Goal: Task Accomplishment & Management: Manage account settings

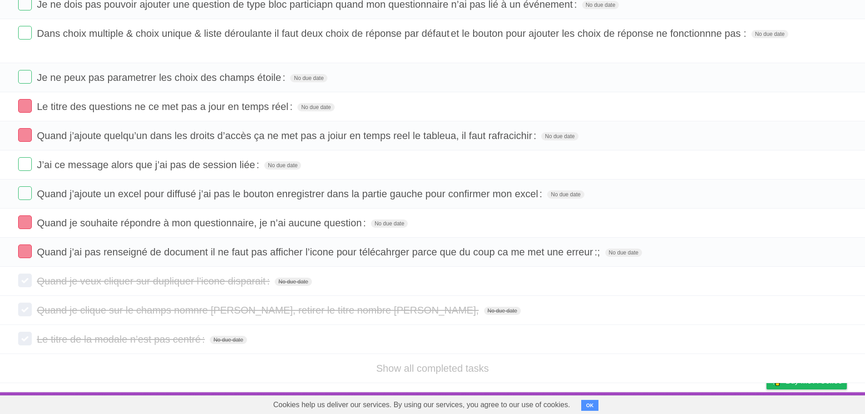
scroll to position [377, 0]
click at [433, 368] on link "Show all completed tasks" at bounding box center [432, 367] width 113 height 11
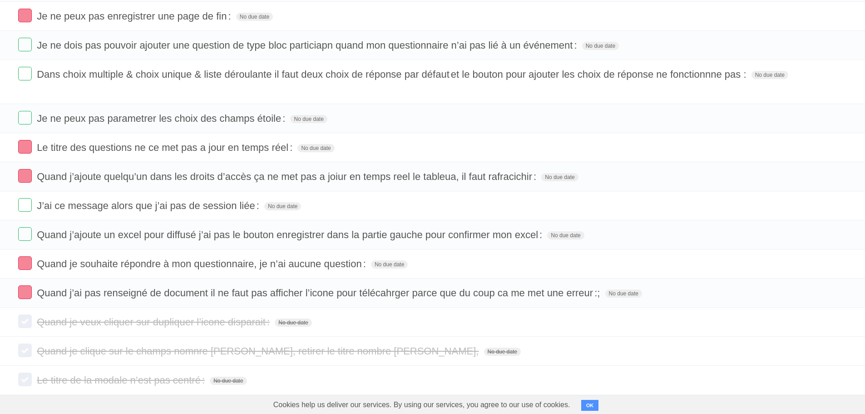
scroll to position [175, 0]
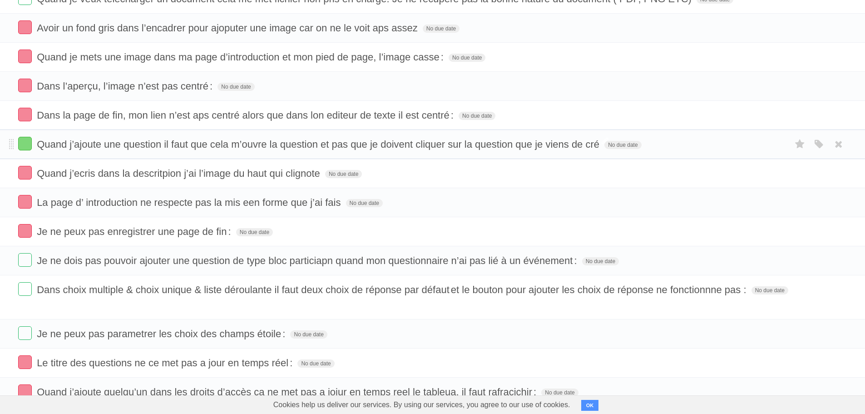
scroll to position [136, 0]
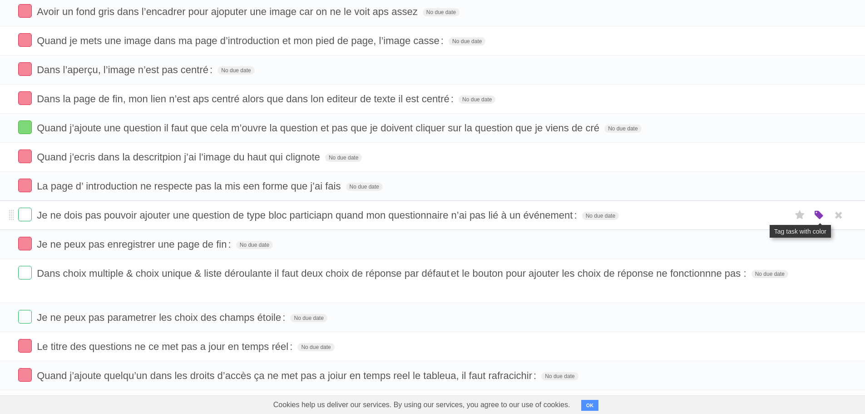
click at [815, 215] on icon "button" at bounding box center [819, 215] width 13 height 12
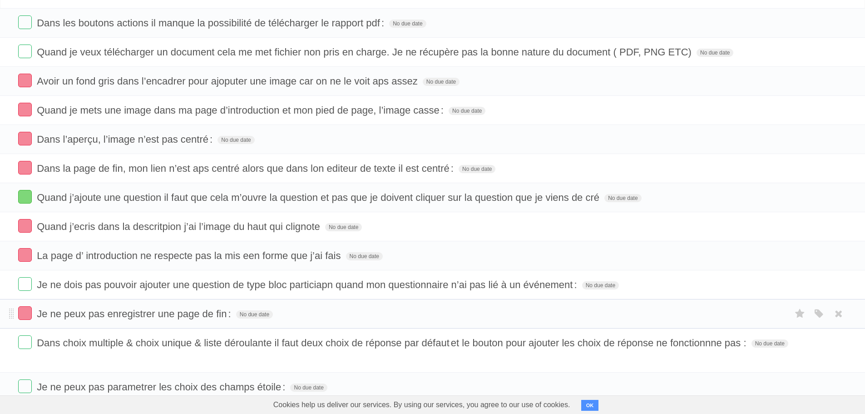
scroll to position [45, 0]
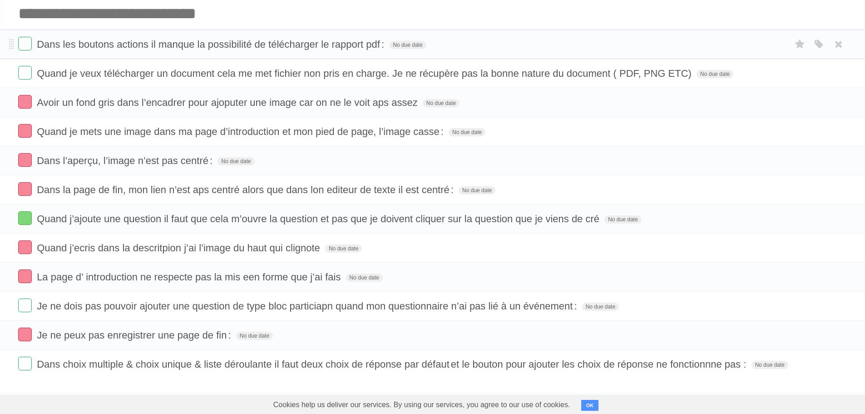
click at [684, 43] on form "Dans les boutons actions il manque la possibilité de télécharger le rapport pdf…" at bounding box center [432, 44] width 828 height 15
click at [819, 45] on icon "button" at bounding box center [819, 45] width 13 height 12
click at [775, 44] on label "Orange" at bounding box center [779, 44] width 10 height 10
click at [782, 49] on label "Orange" at bounding box center [779, 44] width 10 height 10
click at [816, 74] on icon "button" at bounding box center [819, 74] width 13 height 12
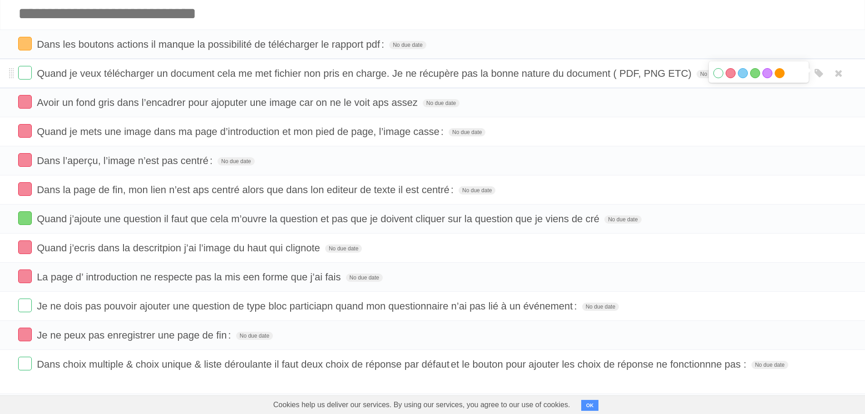
click at [777, 75] on label "Orange" at bounding box center [779, 73] width 10 height 10
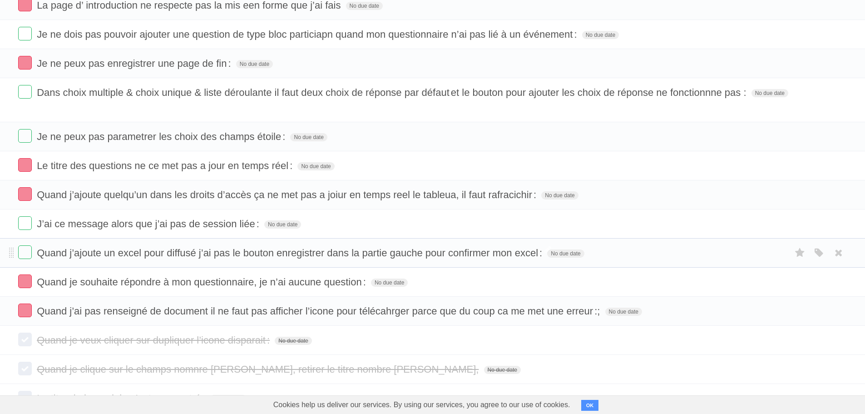
scroll to position [318, 0]
click at [817, 226] on icon "button" at bounding box center [819, 223] width 13 height 12
click at [782, 226] on label "Orange" at bounding box center [779, 222] width 10 height 10
click at [821, 248] on icon "button" at bounding box center [819, 252] width 13 height 12
click at [781, 252] on label "Orange" at bounding box center [779, 251] width 10 height 10
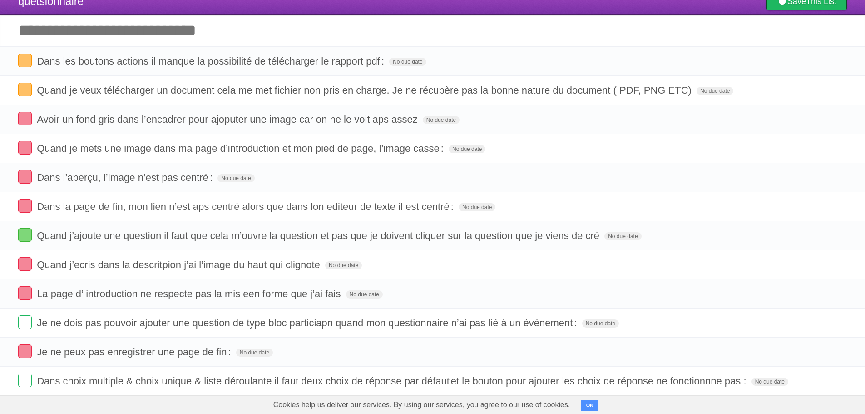
scroll to position [0, 0]
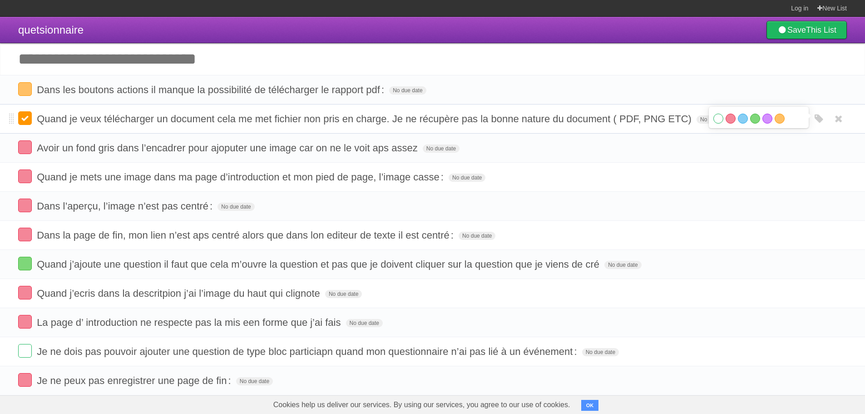
click at [24, 121] on label at bounding box center [25, 118] width 14 height 14
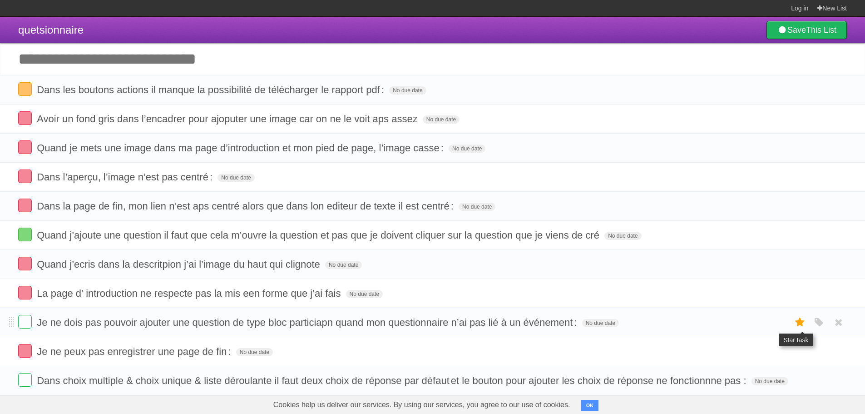
click at [798, 324] on icon at bounding box center [800, 322] width 13 height 15
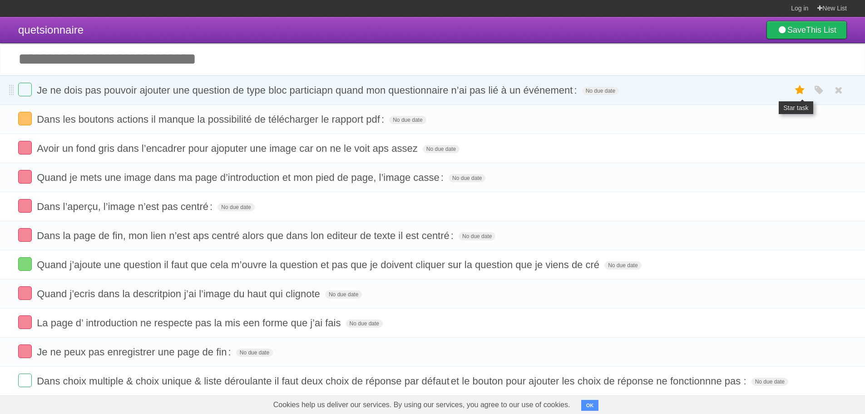
click at [798, 88] on icon at bounding box center [800, 90] width 13 height 15
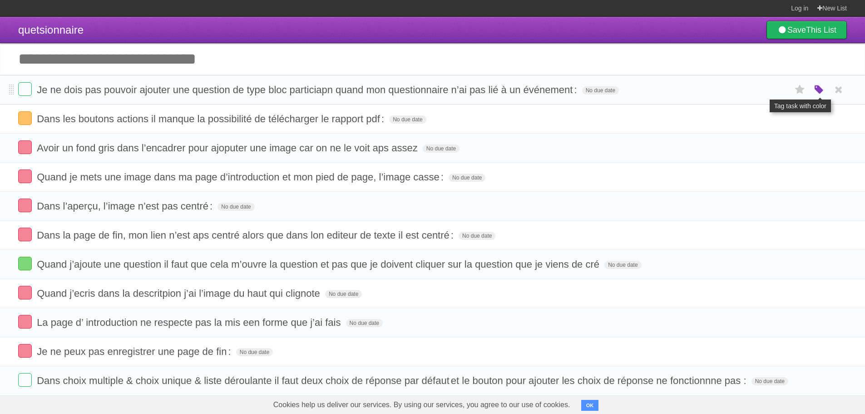
click at [821, 89] on icon "button" at bounding box center [819, 90] width 13 height 12
click at [776, 88] on label "Orange" at bounding box center [779, 89] width 10 height 10
click at [756, 90] on label "Green" at bounding box center [755, 89] width 10 height 10
click at [489, 117] on form "Dans les boutons actions il manque la possibilité de télécharger le rapport pdf…" at bounding box center [432, 118] width 828 height 15
click at [378, 117] on span "Dans les boutons actions il manque la possibilité de télécharger le rapport pdf…" at bounding box center [212, 118] width 350 height 11
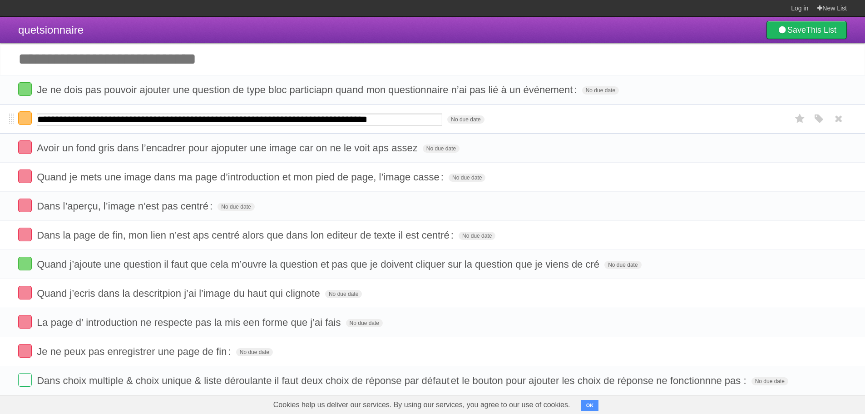
click at [397, 118] on input "**********" at bounding box center [239, 119] width 405 height 12
type input "**********"
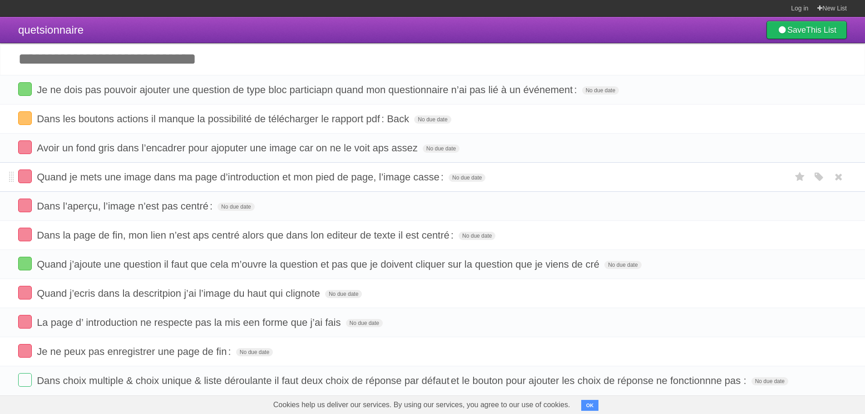
click at [636, 170] on form "Quand je mets une image dans ma page d’introduction et mon pied de page, l’imag…" at bounding box center [432, 176] width 828 height 15
click at [393, 120] on span "Dans les boutons actions il manque la possibilité de télécharger le rapport pdf…" at bounding box center [224, 118] width 375 height 11
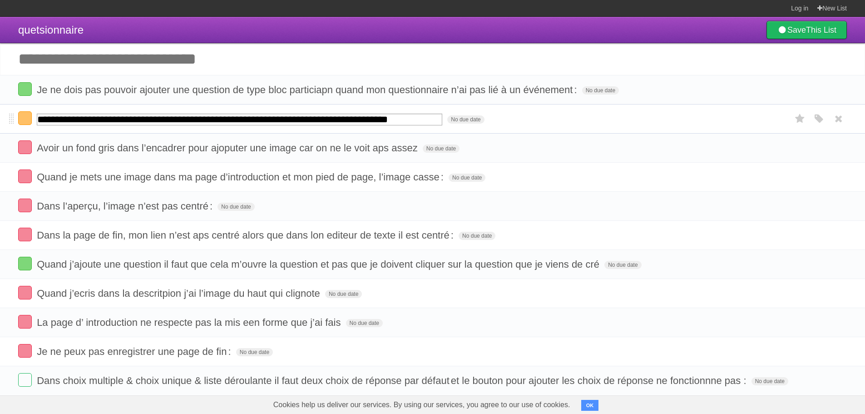
click at [413, 118] on input "**********" at bounding box center [239, 119] width 405 height 12
drag, startPoint x: 399, startPoint y: 122, endPoint x: 389, endPoint y: 118, distance: 11.0
click at [389, 118] on input "**********" at bounding box center [239, 119] width 405 height 12
click at [418, 119] on input "**********" at bounding box center [239, 119] width 405 height 12
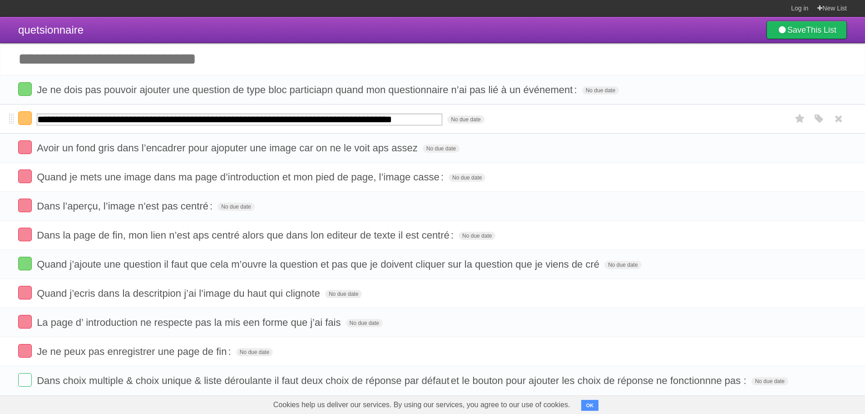
type input "**********"
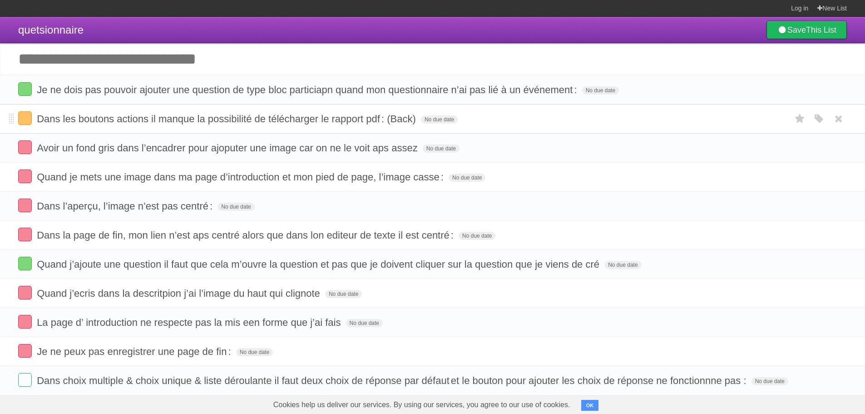
click at [594, 118] on form "Dans les boutons actions il manque la possibilité de télécharger le rapport pdf…" at bounding box center [432, 118] width 828 height 15
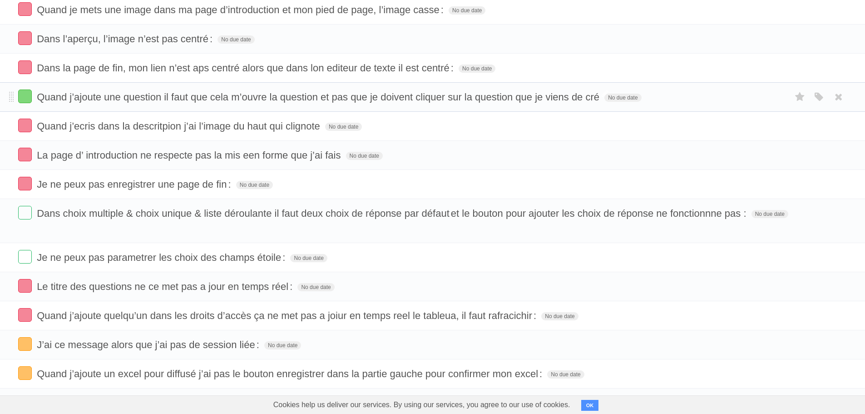
scroll to position [182, 0]
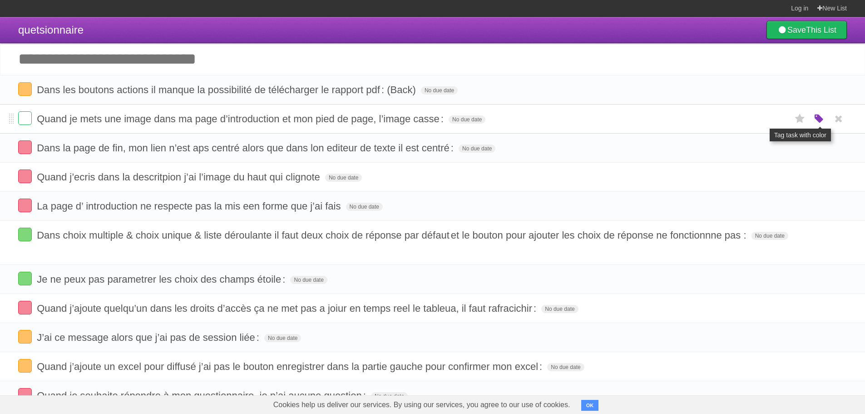
click at [816, 119] on icon "button" at bounding box center [819, 119] width 13 height 12
click at [779, 119] on label "Orange" at bounding box center [779, 118] width 10 height 10
click at [25, 119] on label at bounding box center [25, 118] width 14 height 14
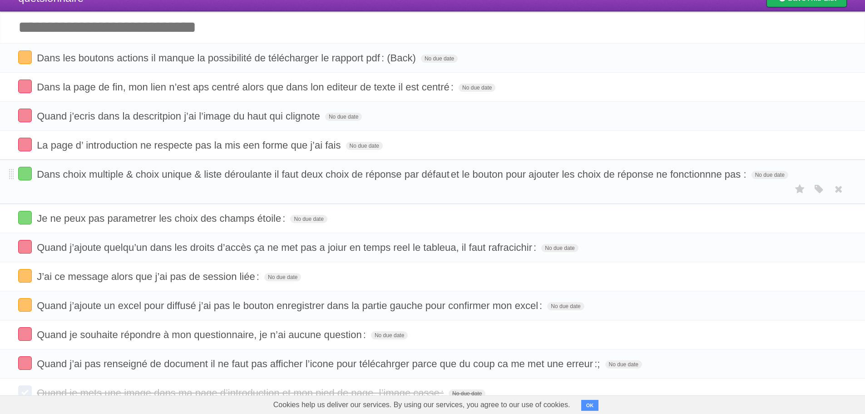
scroll to position [173, 0]
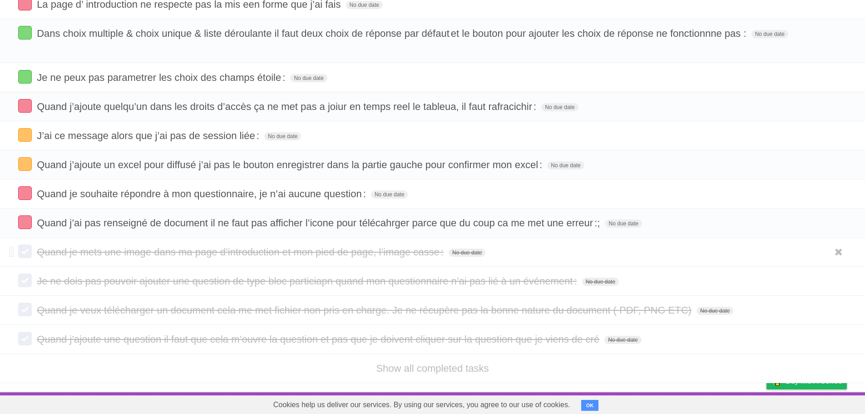
drag, startPoint x: 719, startPoint y: 253, endPoint x: 444, endPoint y: 250, distance: 274.7
click at [718, 253] on form "Quand je mets une image dans ma page d’introduction et mon pied de page, l’imag…" at bounding box center [432, 251] width 828 height 15
click at [24, 251] on label at bounding box center [25, 251] width 14 height 14
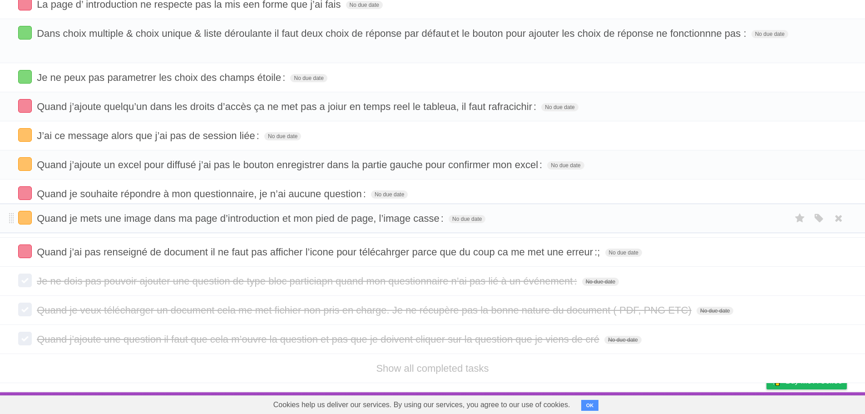
scroll to position [144, 0]
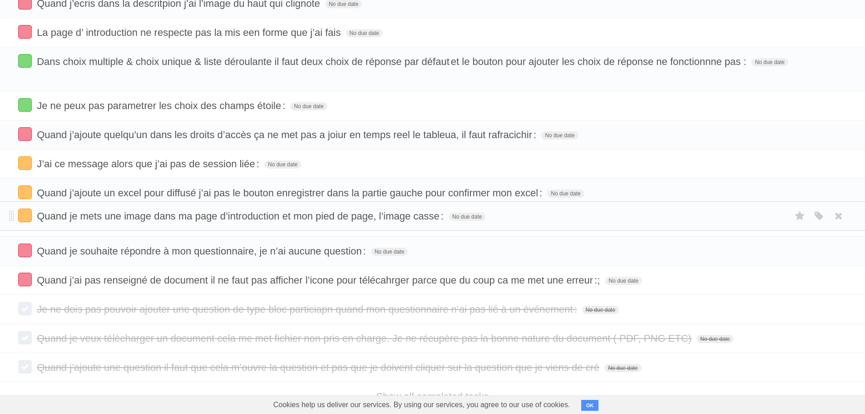
drag, startPoint x: 13, startPoint y: 253, endPoint x: 4, endPoint y: 217, distance: 37.1
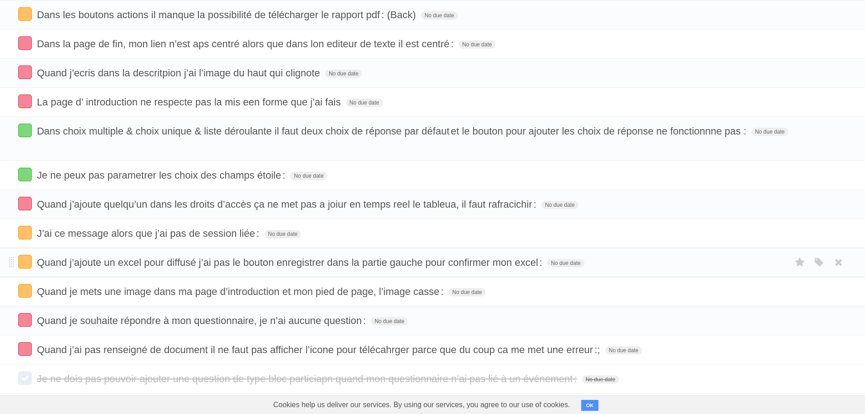
scroll to position [54, 0]
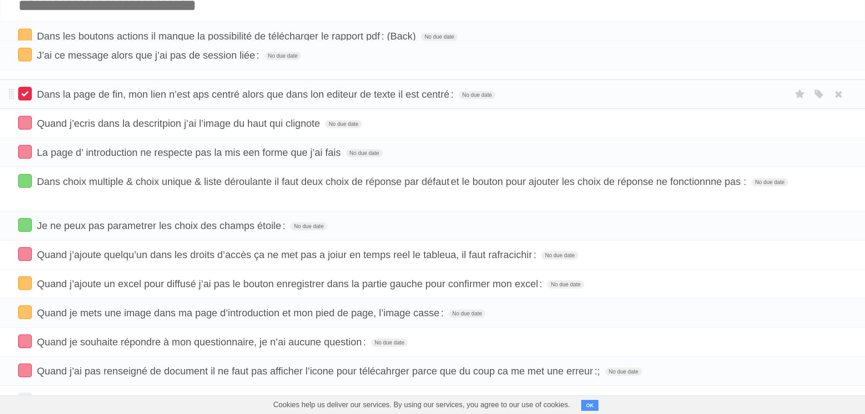
drag, startPoint x: 9, startPoint y: 255, endPoint x: 25, endPoint y: 99, distance: 156.5
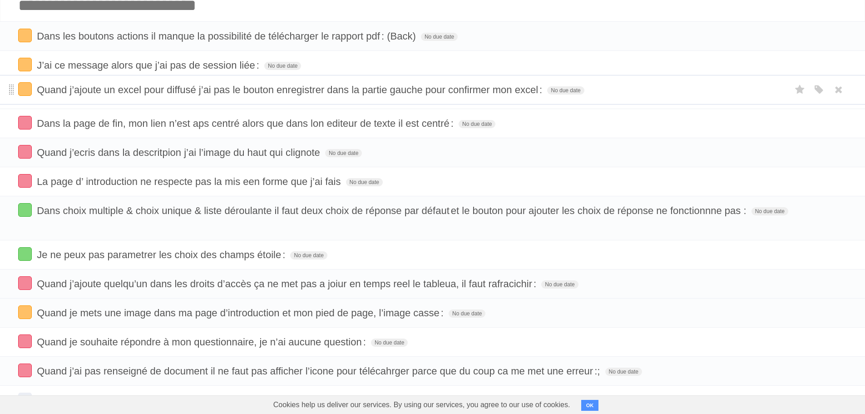
drag, startPoint x: 10, startPoint y: 284, endPoint x: 10, endPoint y: 89, distance: 194.7
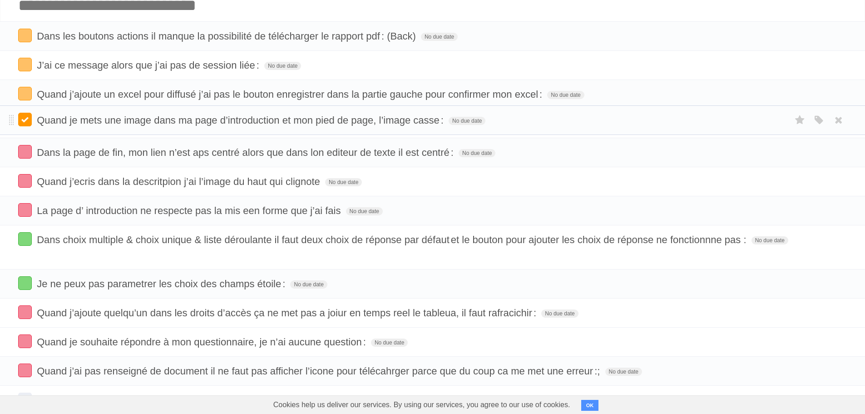
drag, startPoint x: 11, startPoint y: 314, endPoint x: 20, endPoint y: 123, distance: 191.3
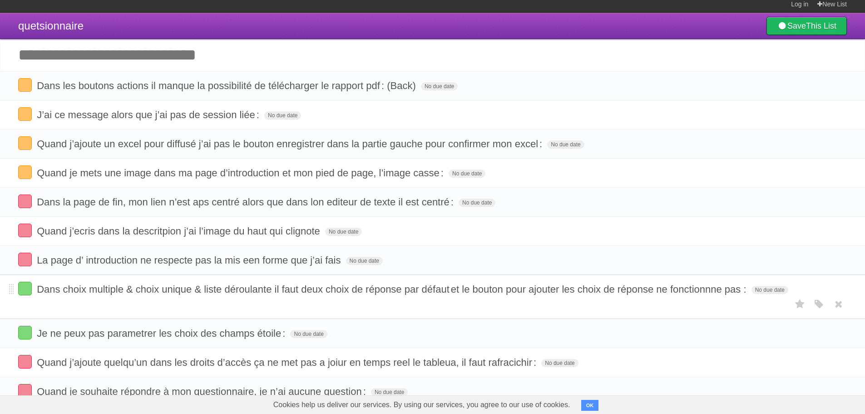
scroll to position [0, 0]
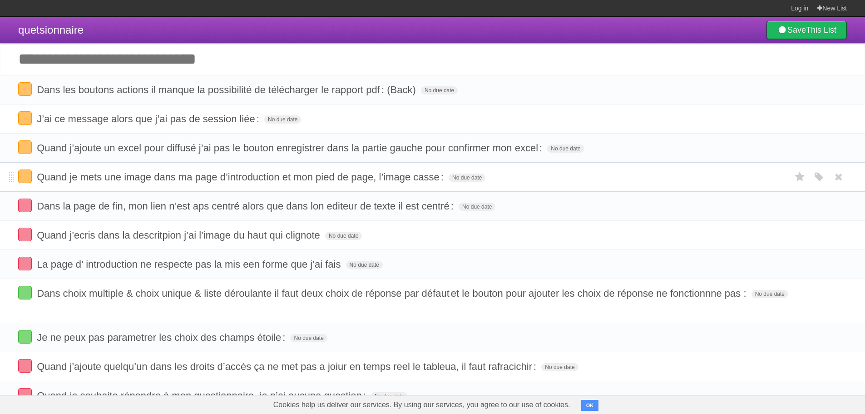
click at [435, 176] on span "Quand je mets une image dans ma page d’introduction et mon pied de page, l’imag…" at bounding box center [241, 176] width 409 height 11
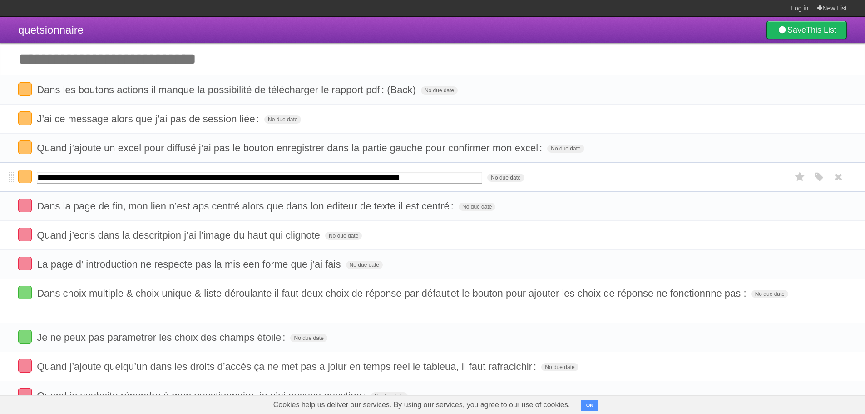
click at [445, 181] on input "**********" at bounding box center [259, 178] width 445 height 12
click at [449, 179] on input "**********" at bounding box center [259, 178] width 445 height 12
type input "**********"
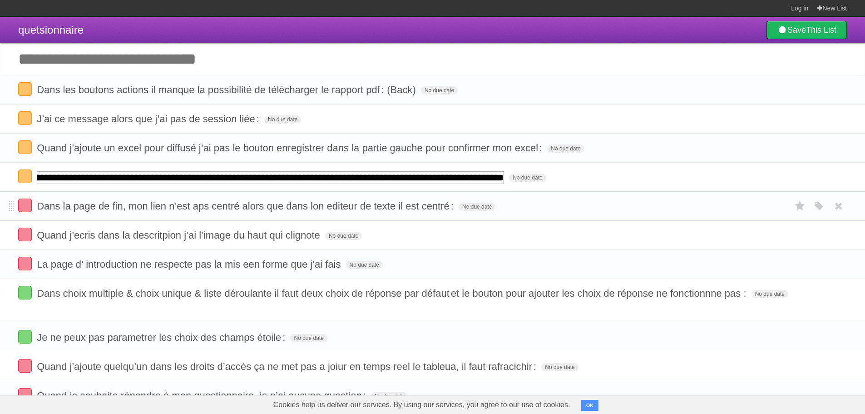
click at [624, 212] on li "Dans la page de fin, mon lien n’est aps centré alors que dans lon editeur de te…" at bounding box center [432, 206] width 865 height 30
